Goal: Check status: Check status

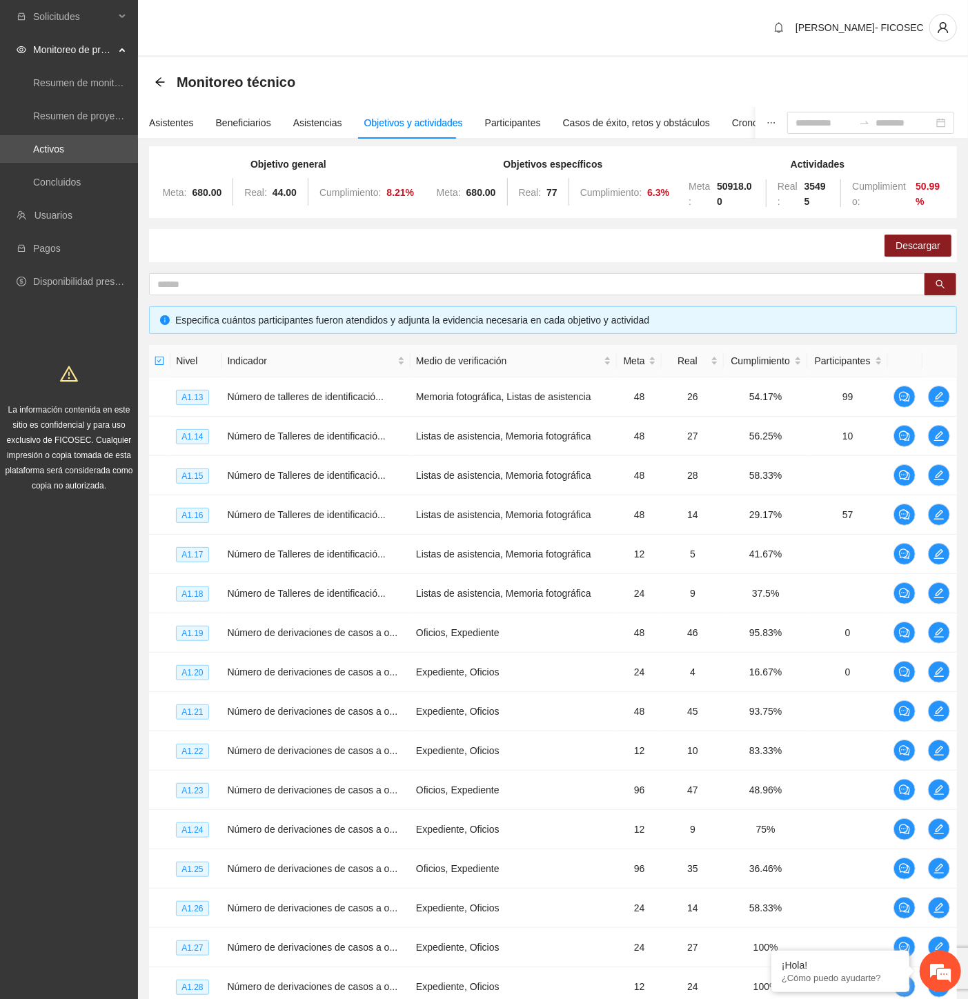
drag, startPoint x: 471, startPoint y: 28, endPoint x: 468, endPoint y: 17, distance: 11.6
click at [470, 28] on div "[PERSON_NAME]- FICOSEC" at bounding box center [553, 28] width 830 height 57
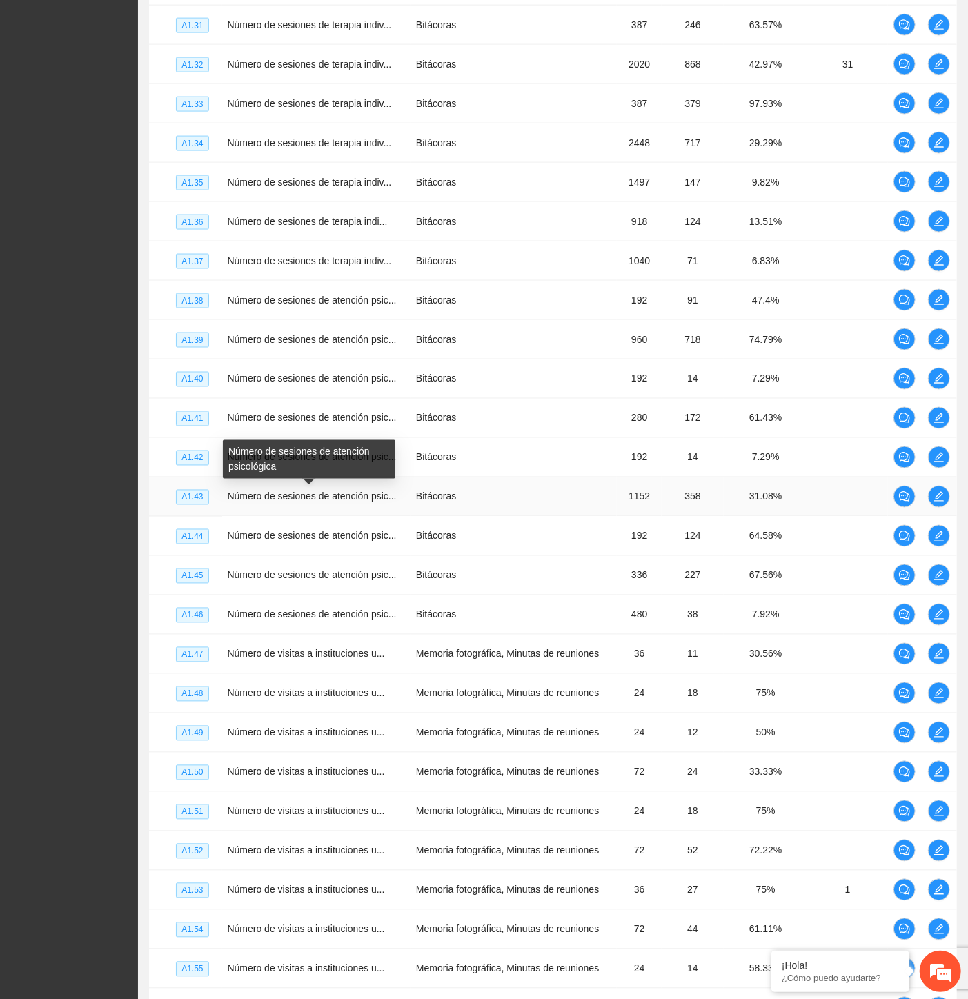
scroll to position [996, 0]
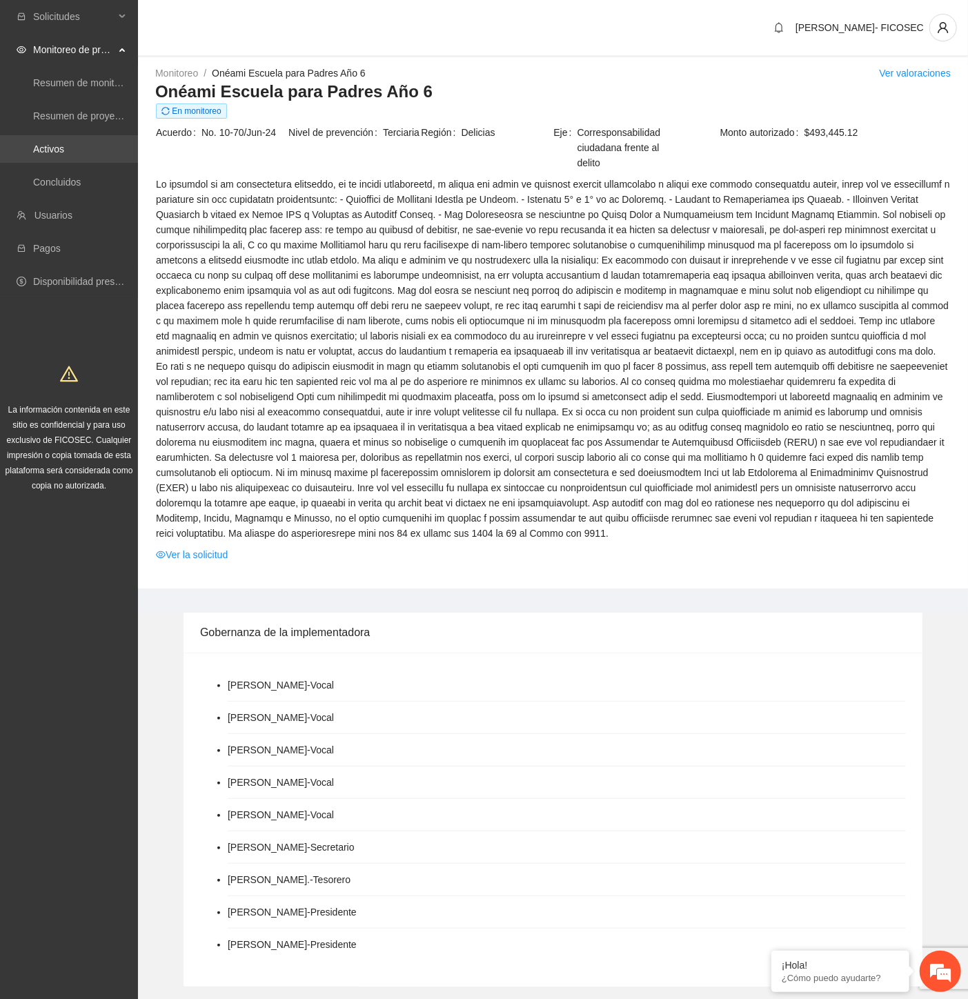
drag, startPoint x: 72, startPoint y: 143, endPoint x: 126, endPoint y: 138, distance: 54.0
click at [64, 143] on link "Activos" at bounding box center [48, 148] width 31 height 11
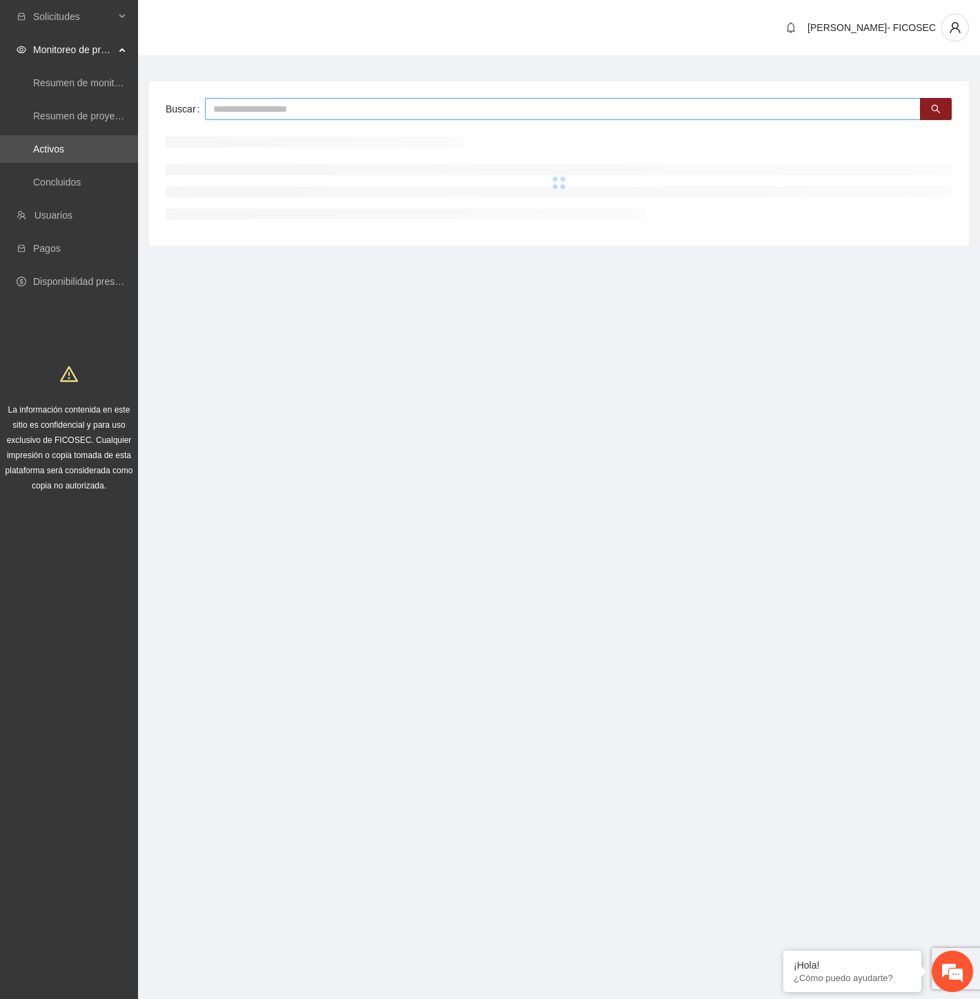
click at [369, 113] on input "text" at bounding box center [562, 109] width 715 height 22
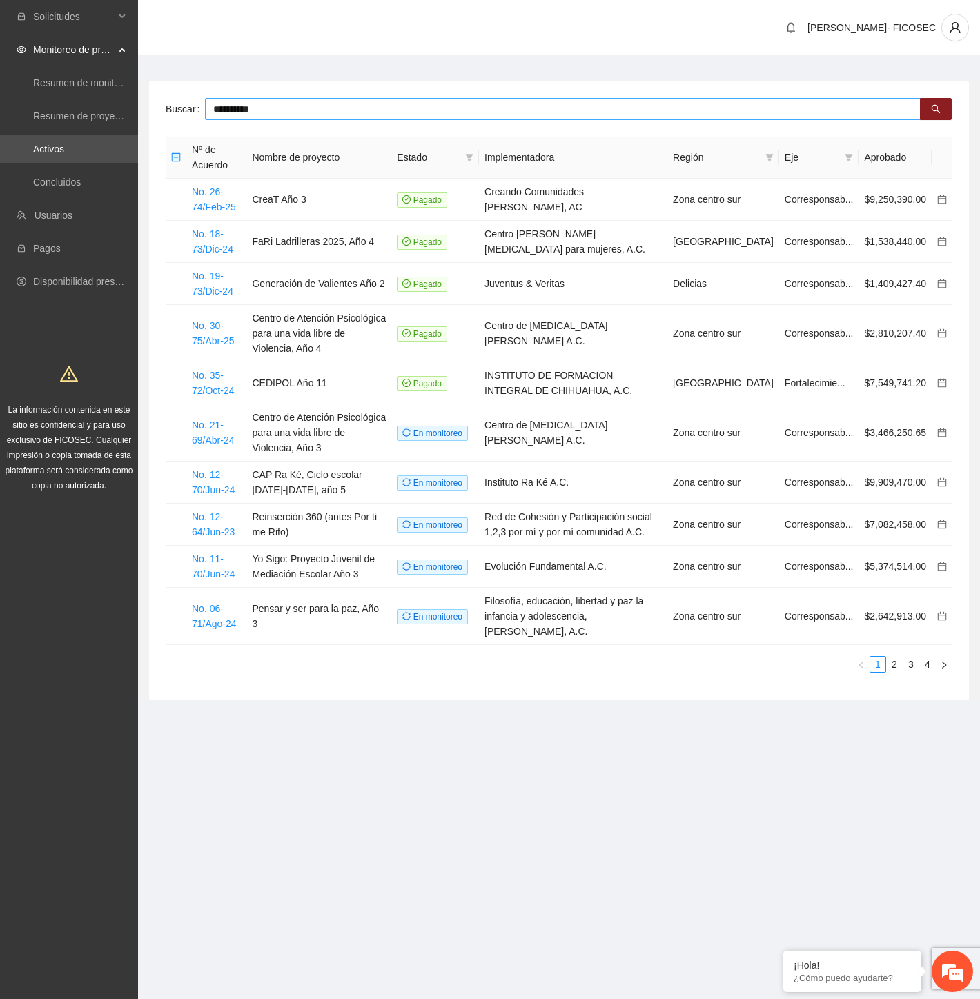
type input "**********"
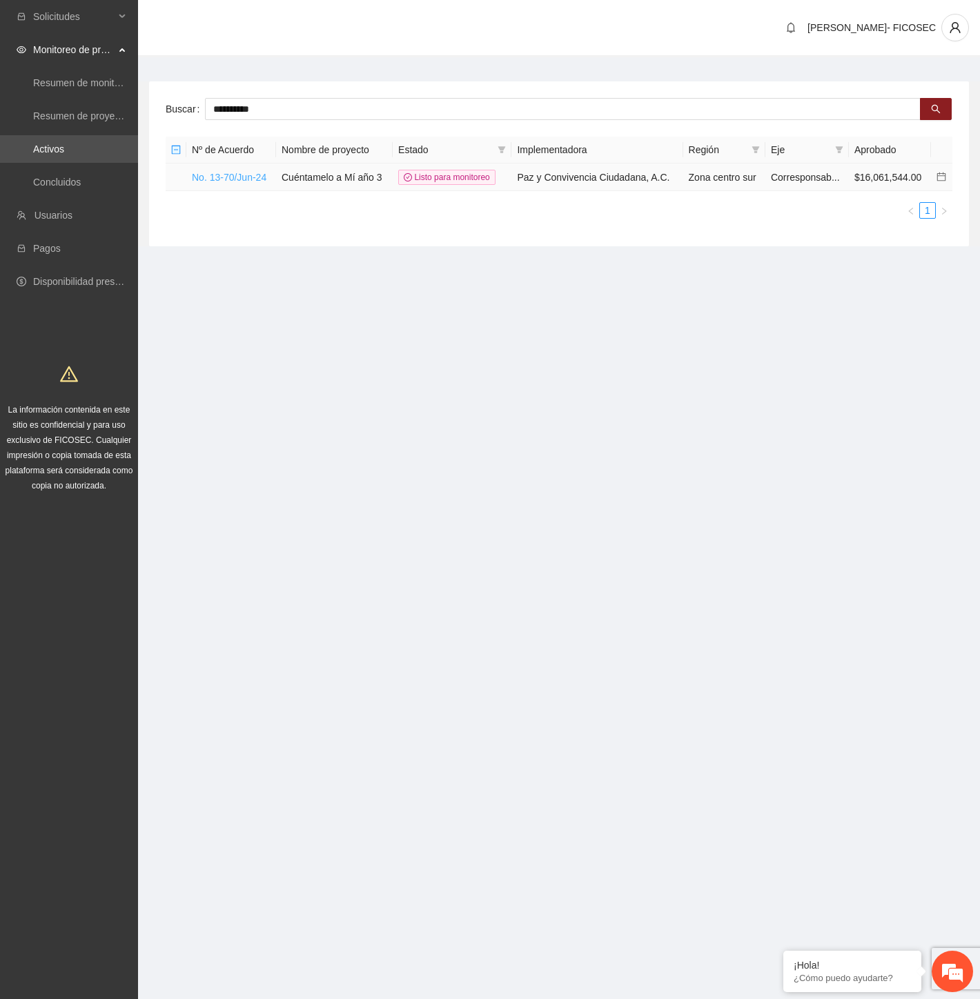
drag, startPoint x: 228, startPoint y: 185, endPoint x: 224, endPoint y: 178, distance: 8.0
click at [225, 179] on td "No. 13-70/Jun-24" at bounding box center [231, 177] width 90 height 28
click at [224, 177] on link "No. 13-70/Jun-24" at bounding box center [229, 177] width 75 height 11
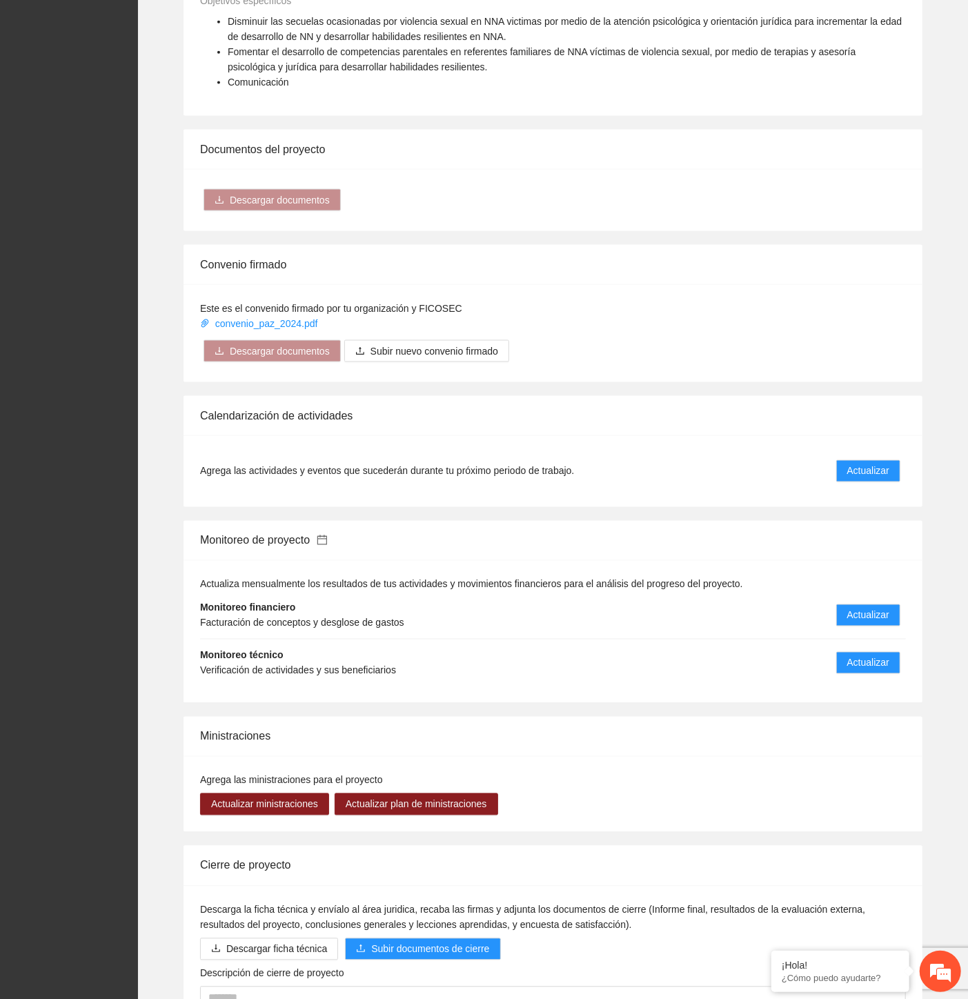
scroll to position [1109, 0]
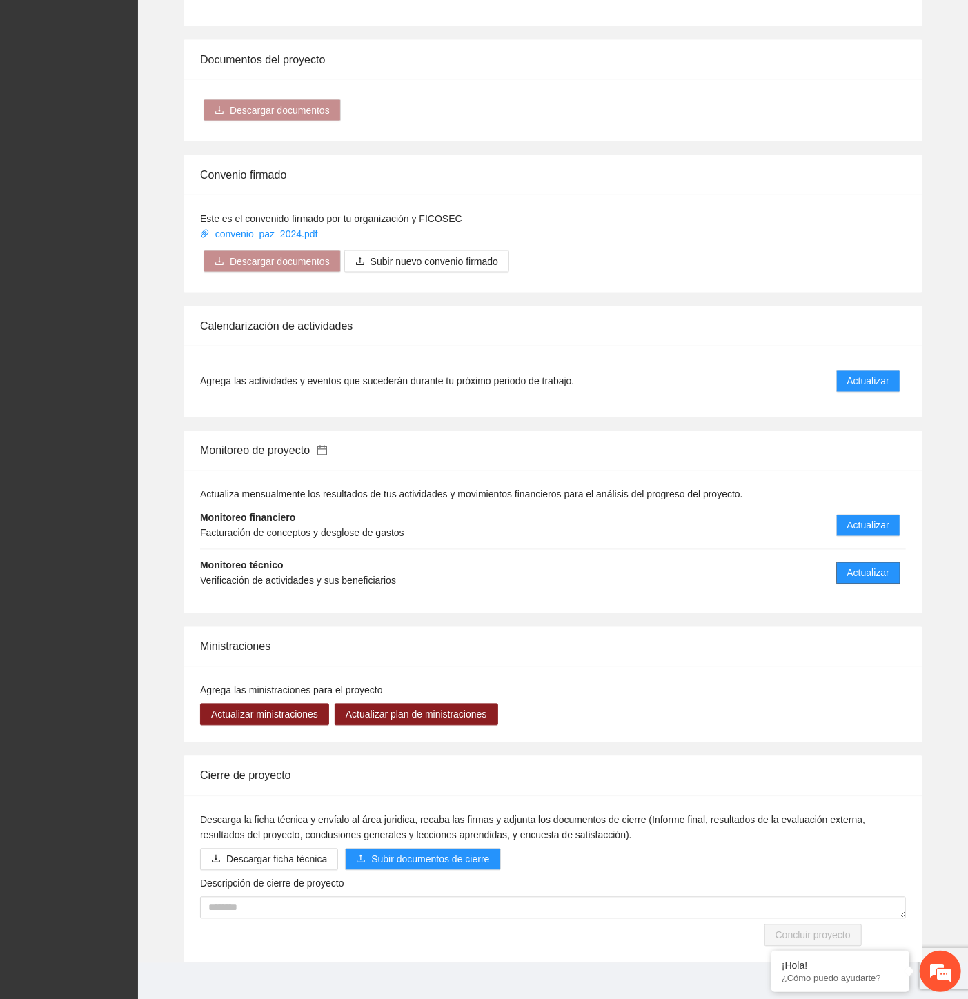
drag, startPoint x: 885, startPoint y: 560, endPoint x: 898, endPoint y: 553, distance: 14.8
click at [898, 562] on button "Actualizar" at bounding box center [868, 573] width 64 height 22
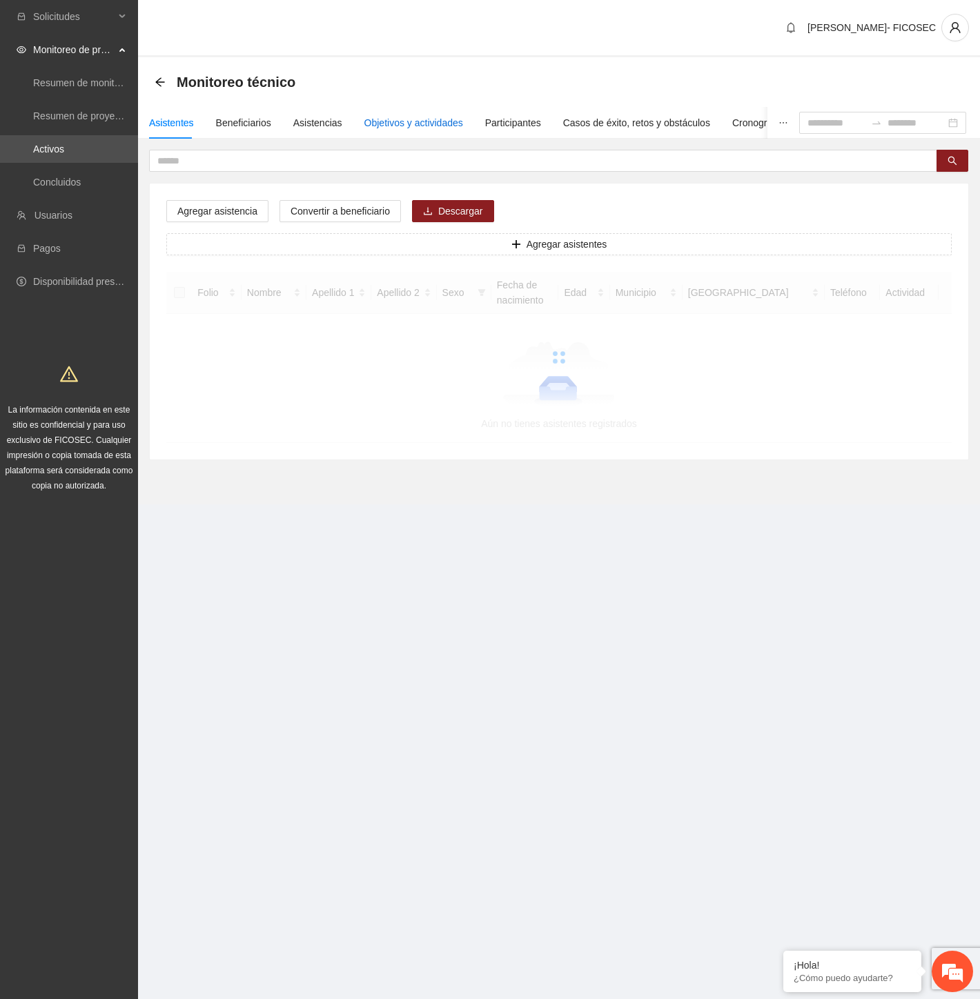
click at [379, 121] on div "Objetivos y actividades" at bounding box center [413, 122] width 99 height 15
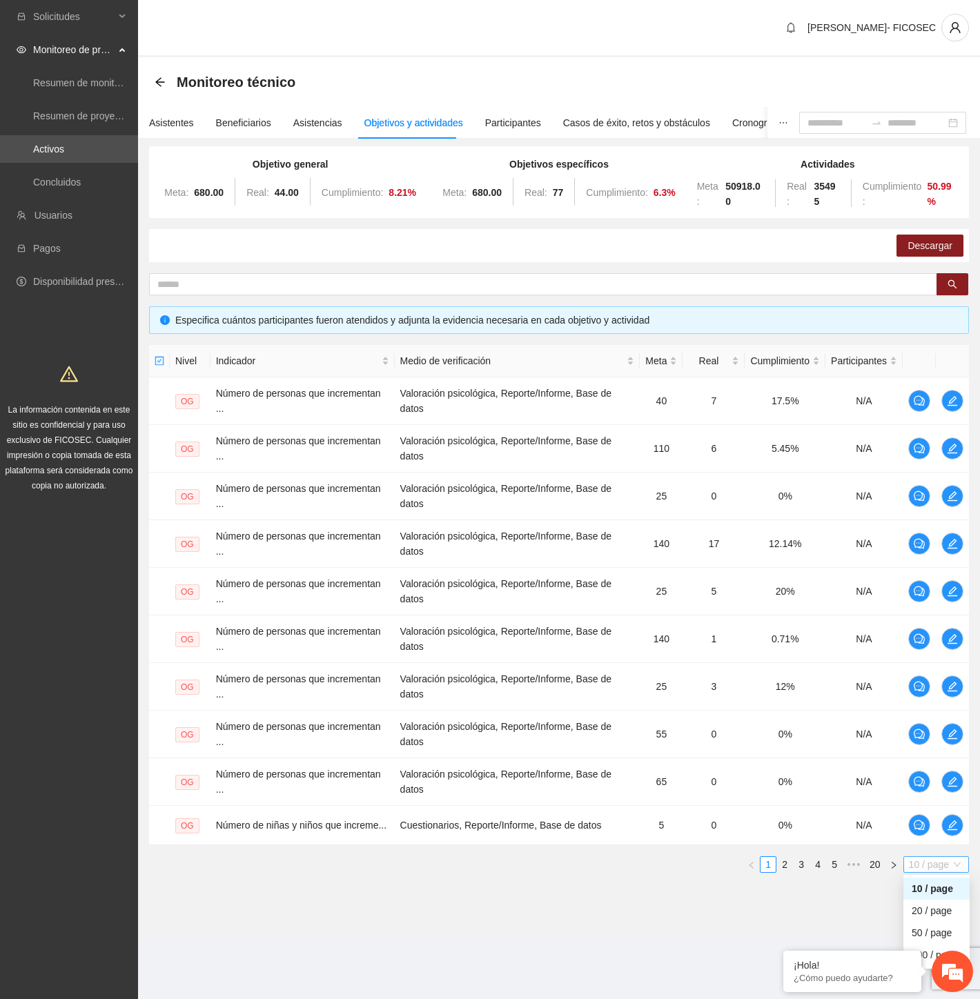
click at [914, 868] on span "10 / page" at bounding box center [935, 864] width 54 height 15
click at [929, 957] on div "100 / page" at bounding box center [936, 954] width 50 height 15
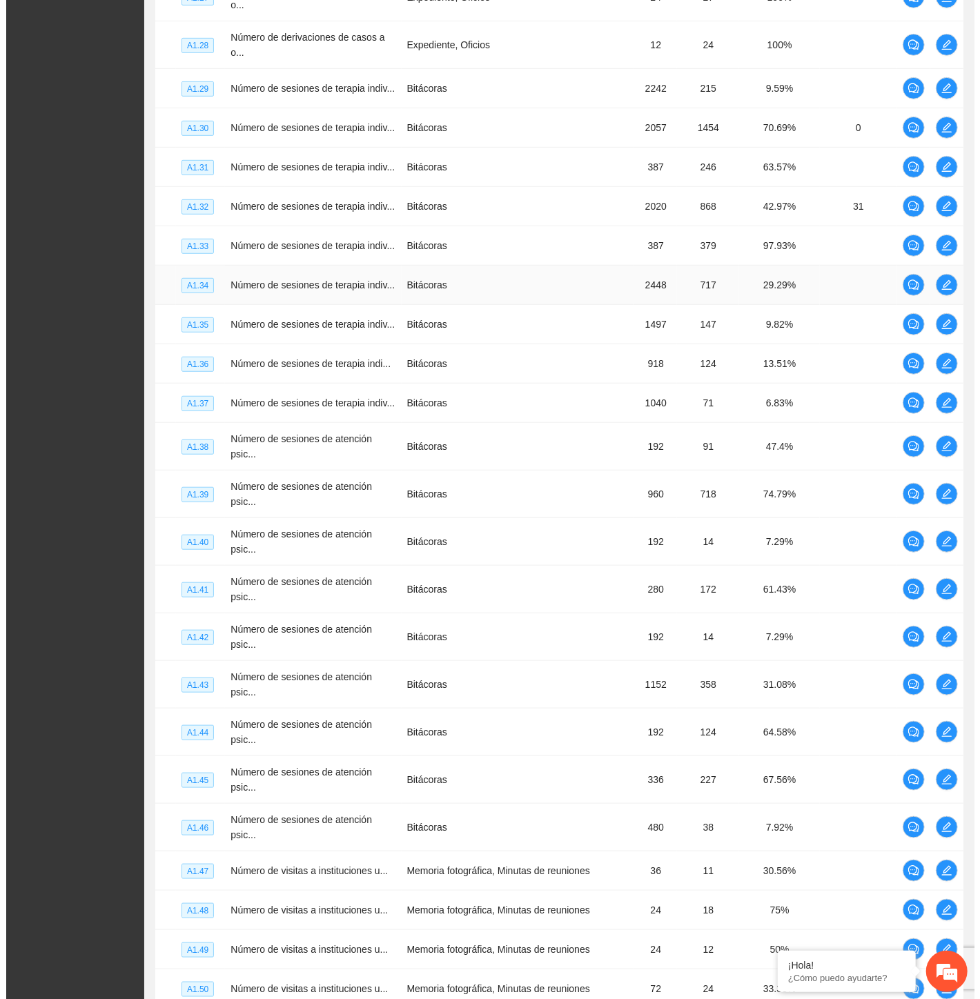
scroll to position [3295, 0]
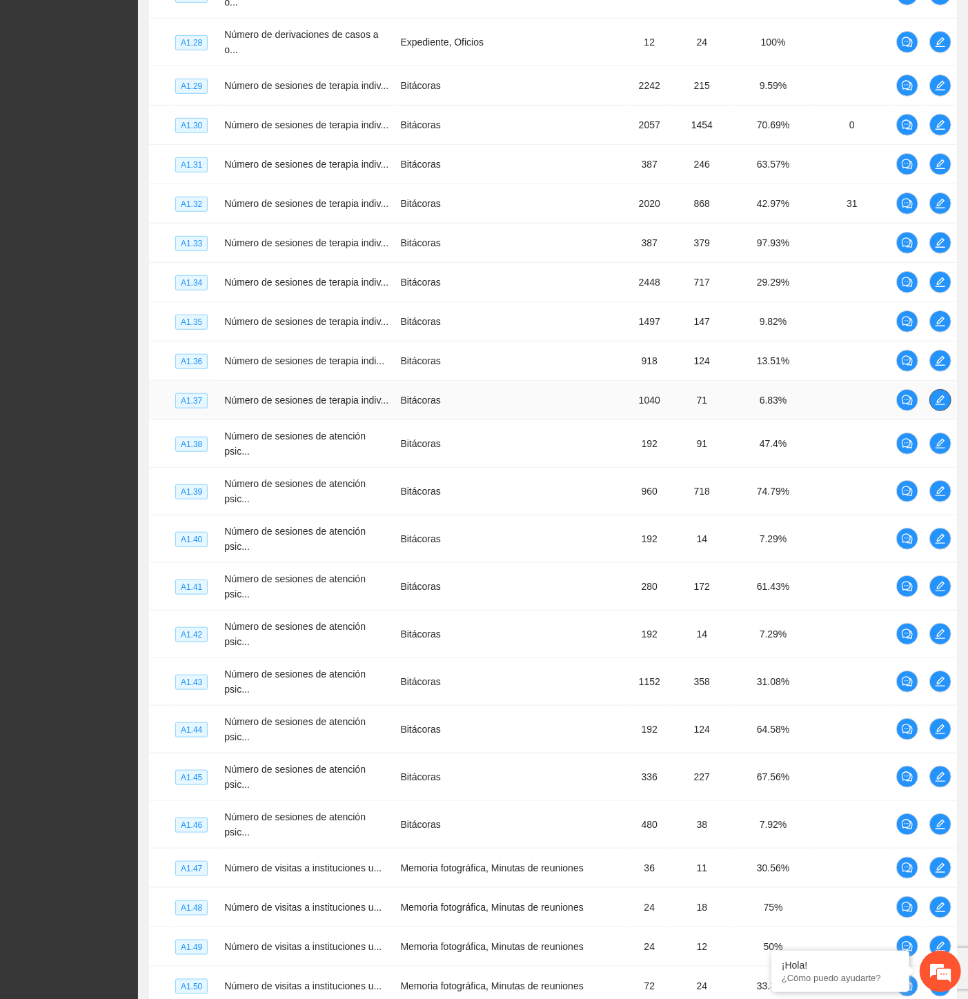
click at [942, 395] on icon "edit" at bounding box center [940, 400] width 11 height 11
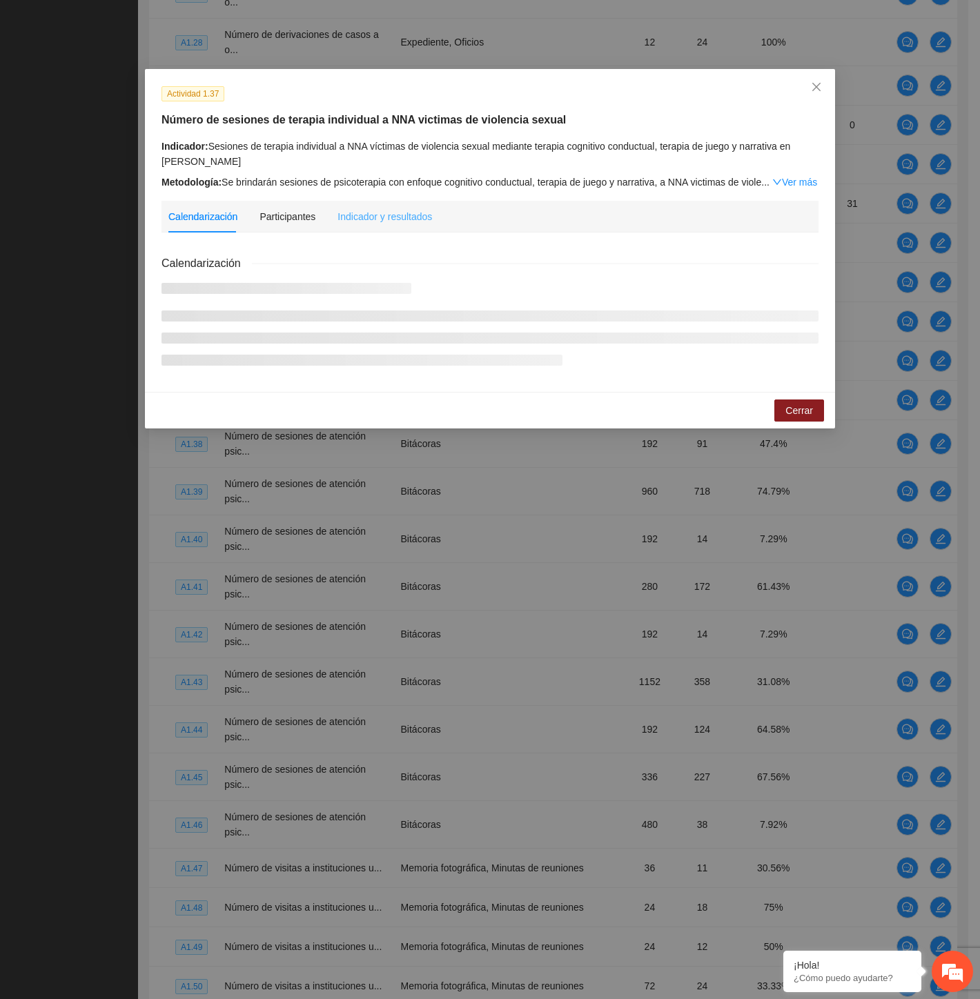
click at [378, 225] on div "Indicador y resultados" at bounding box center [384, 217] width 95 height 32
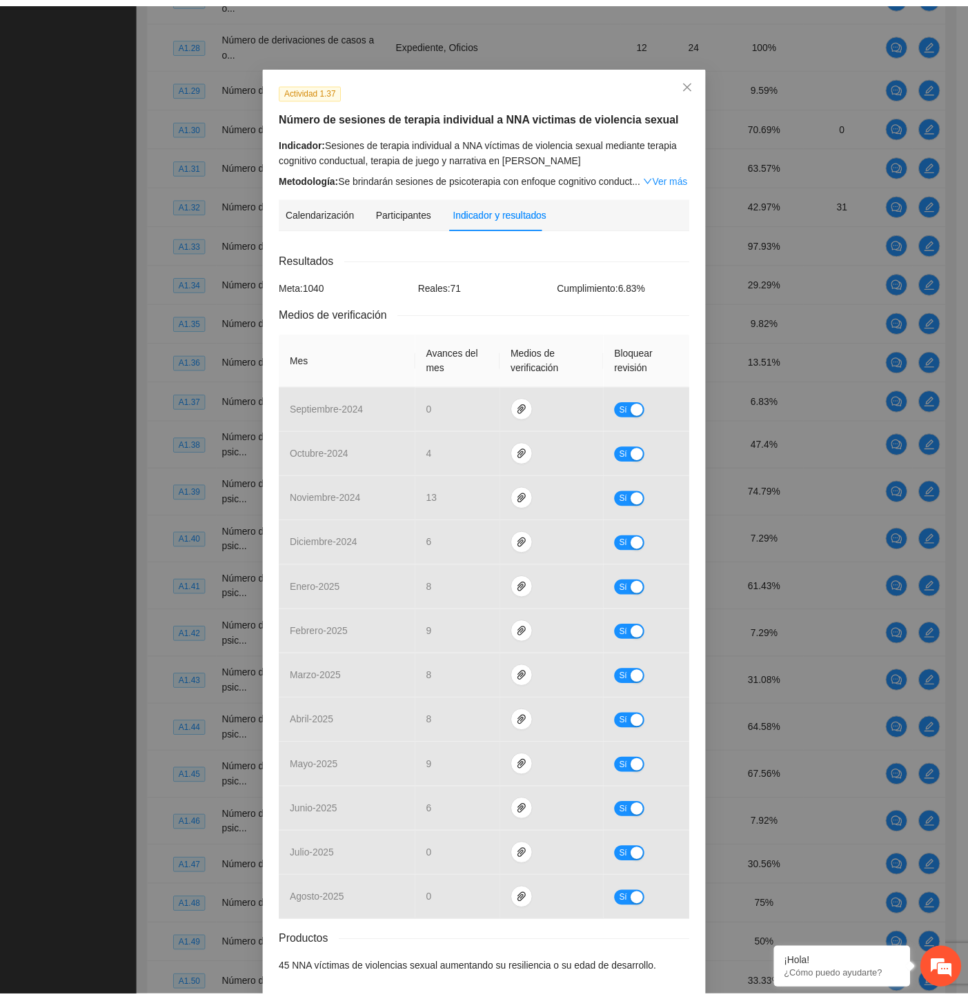
scroll to position [0, 0]
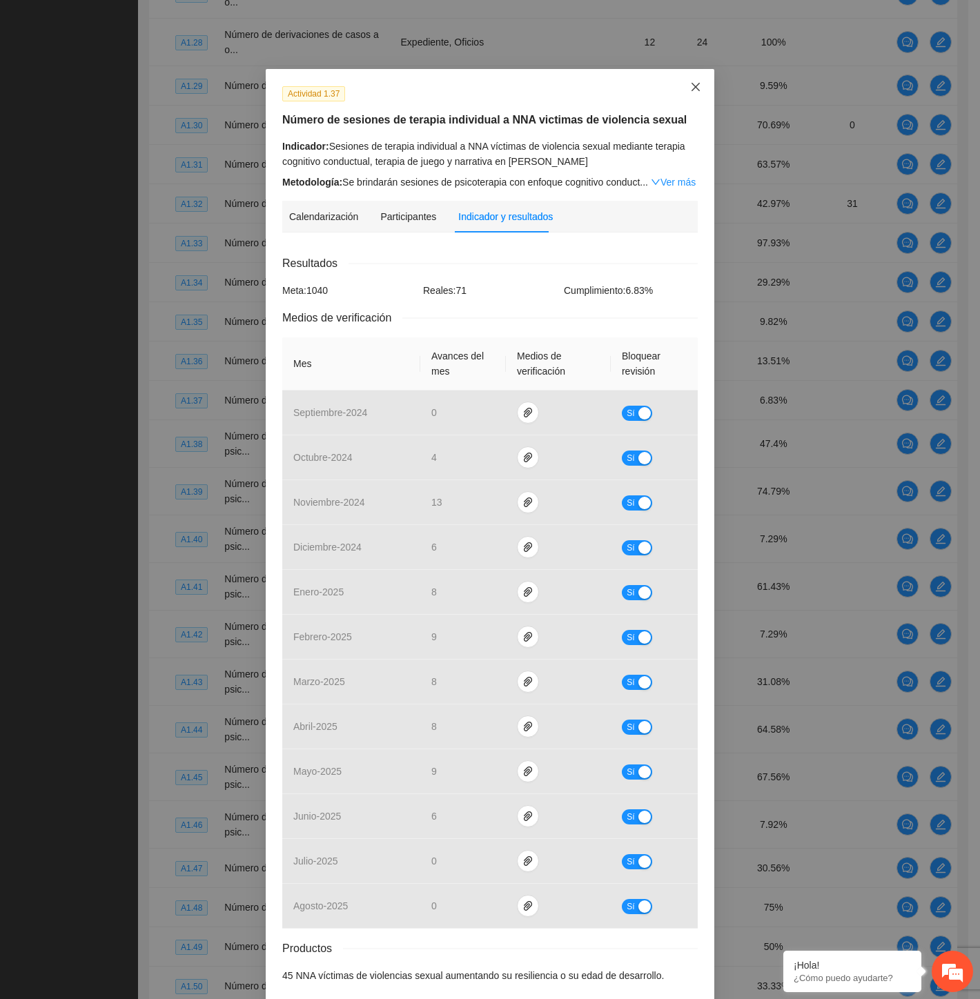
click at [694, 88] on icon "close" at bounding box center [695, 86] width 11 height 11
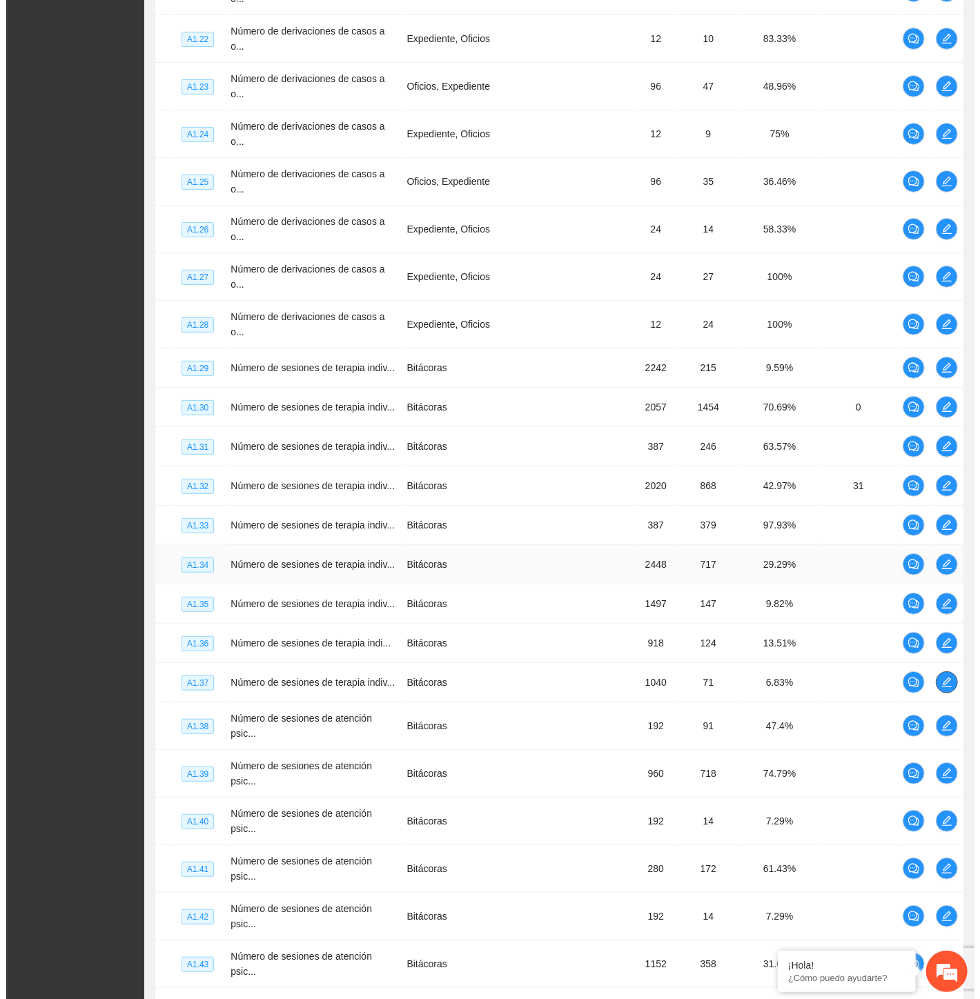
scroll to position [2989, 0]
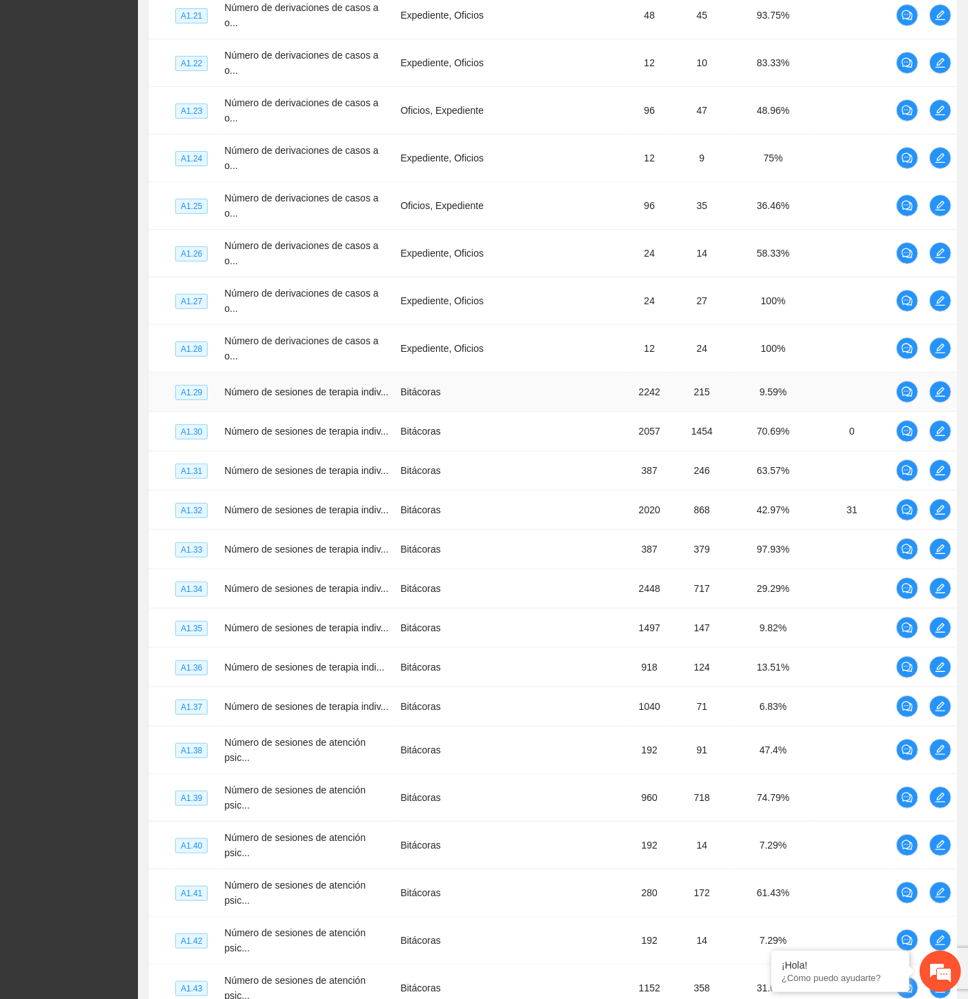
click at [928, 373] on td at bounding box center [940, 392] width 33 height 39
click at [935, 386] on icon "edit" at bounding box center [940, 391] width 11 height 11
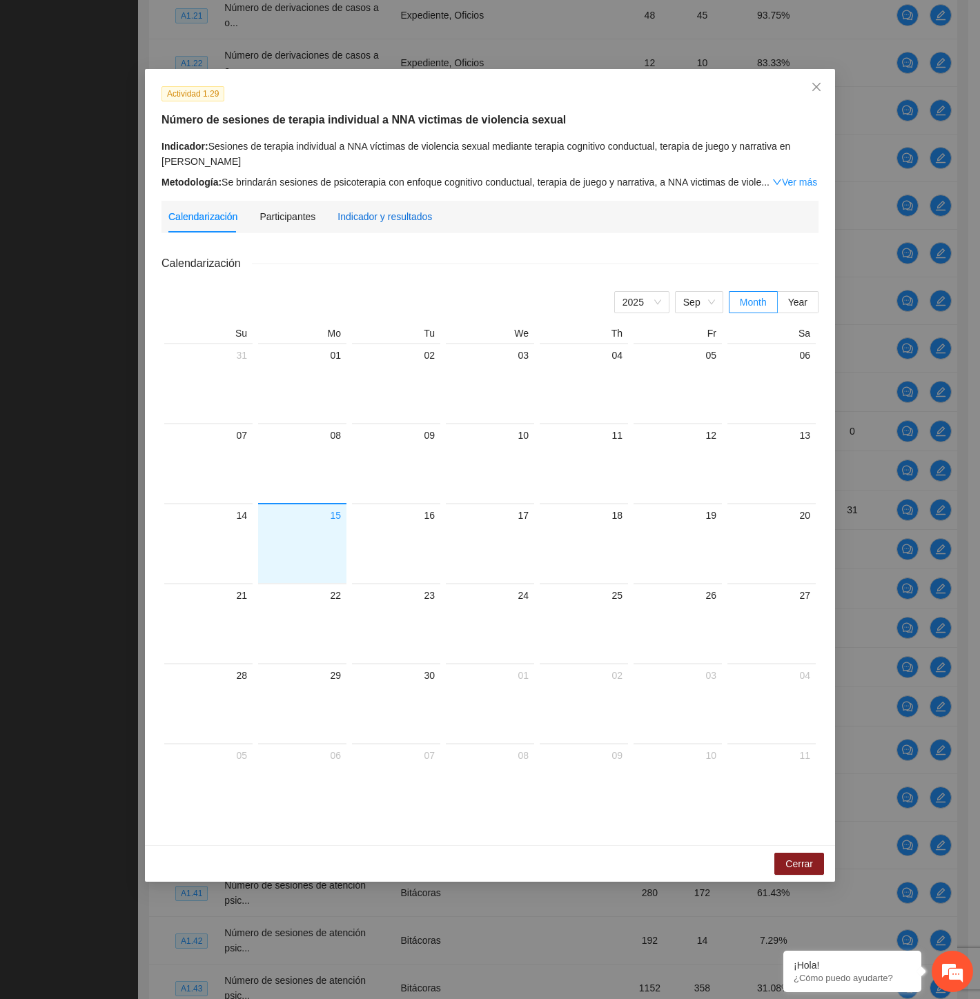
click at [388, 210] on div "Indicador y resultados" at bounding box center [384, 216] width 95 height 15
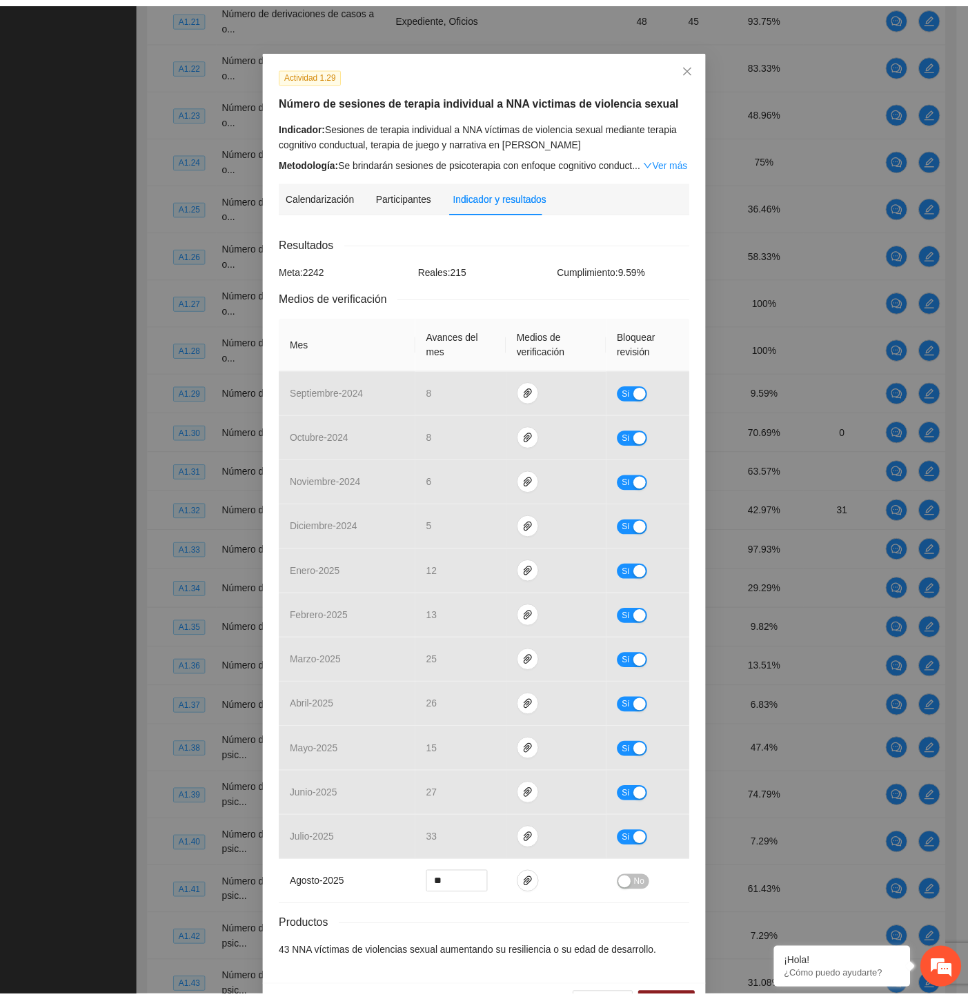
scroll to position [0, 0]
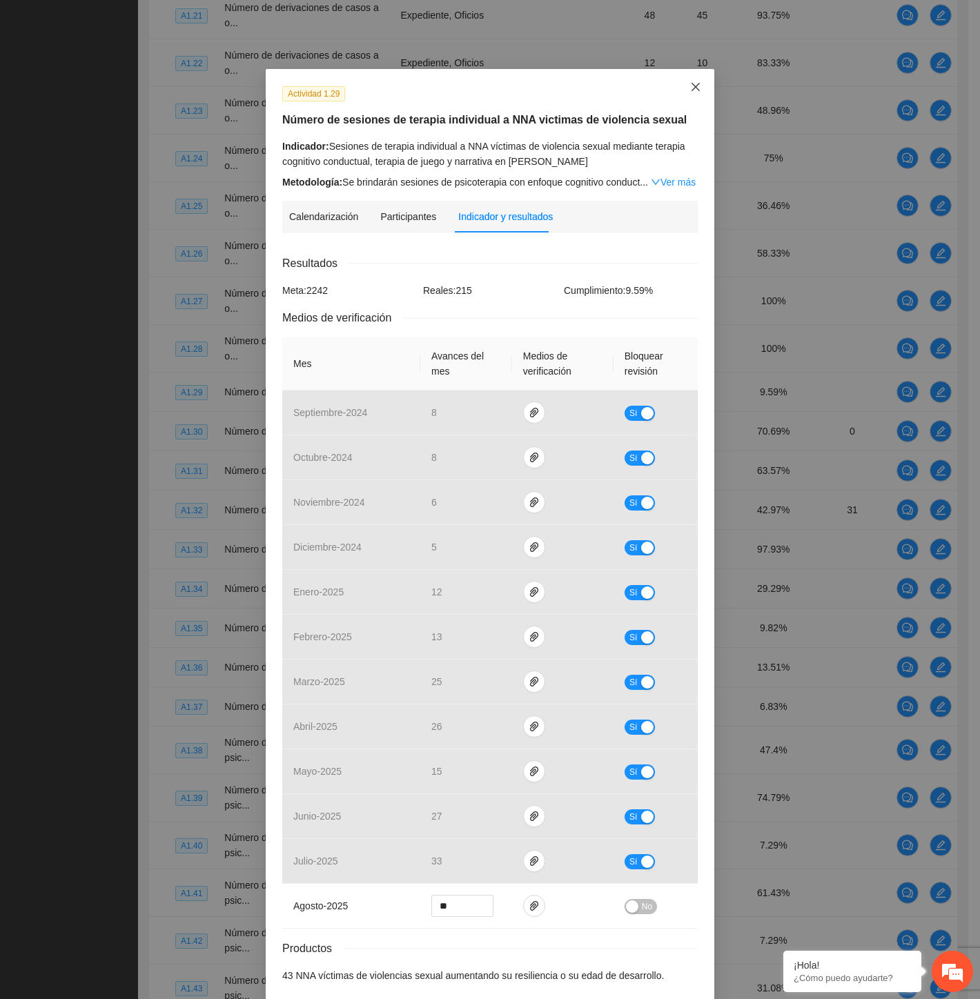
drag, startPoint x: 691, startPoint y: 90, endPoint x: 562, endPoint y: 73, distance: 129.5
click at [677, 98] on span "Close" at bounding box center [695, 87] width 37 height 37
